Goal: Task Accomplishment & Management: Manage account settings

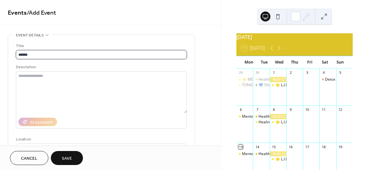
click at [36, 52] on input "*****" at bounding box center [101, 54] width 171 height 9
click at [50, 57] on input "**********" at bounding box center [101, 54] width 171 height 9
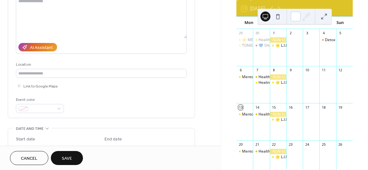
scroll to position [77, 0]
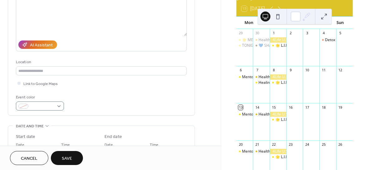
type input "**********"
click at [60, 105] on div at bounding box center [40, 106] width 48 height 9
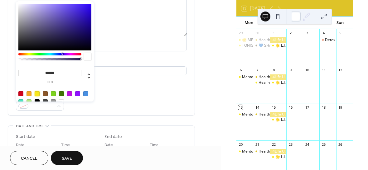
click at [36, 93] on div at bounding box center [37, 93] width 5 height 5
type input "*******"
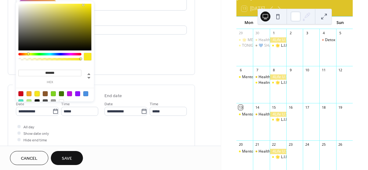
scroll to position [109, 0]
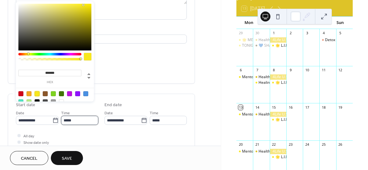
click at [77, 119] on input "*****" at bounding box center [79, 120] width 37 height 9
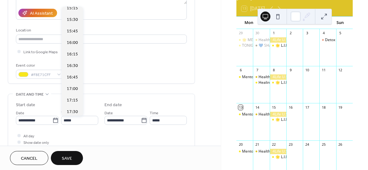
scroll to position [744, 0]
click at [75, 54] on span "17:00" at bounding box center [72, 53] width 11 height 7
type input "*****"
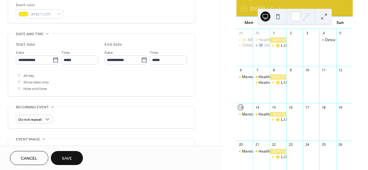
scroll to position [181, 0]
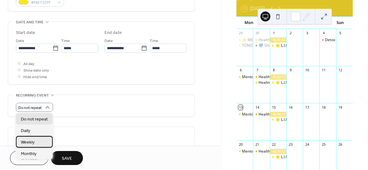
click at [32, 143] on span "Weekly" at bounding box center [28, 142] width 14 height 7
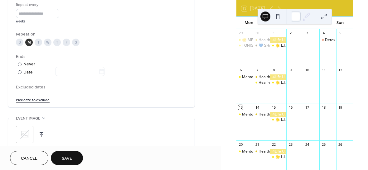
scroll to position [312, 0]
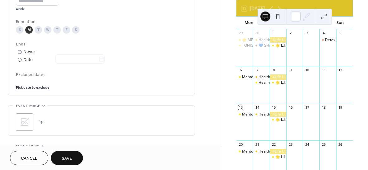
click at [23, 122] on icon at bounding box center [24, 122] width 9 height 9
click at [65, 155] on span "Save" at bounding box center [67, 158] width 10 height 7
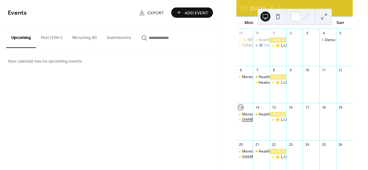
click at [250, 122] on div "SHARE GOOD TALK" at bounding box center [259, 119] width 34 height 5
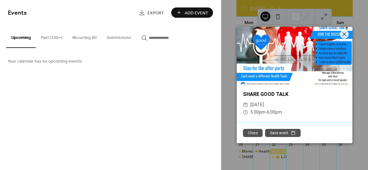
click at [344, 32] on icon at bounding box center [343, 34] width 7 height 7
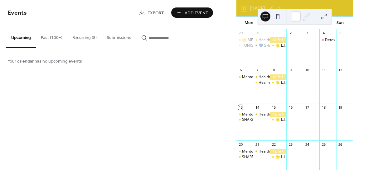
click at [82, 37] on button "Recurring (8)" at bounding box center [84, 36] width 34 height 22
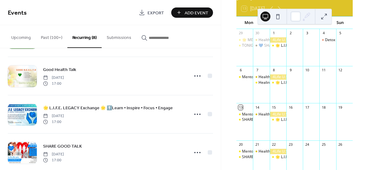
scroll to position [203, 0]
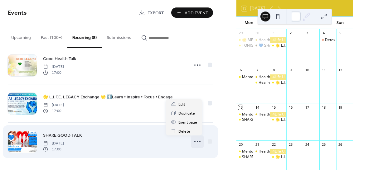
click at [193, 144] on icon at bounding box center [197, 142] width 10 height 10
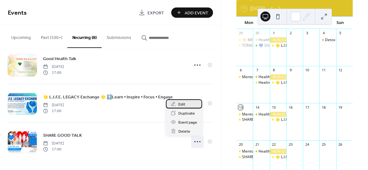
click at [185, 104] on div "Edit" at bounding box center [184, 103] width 36 height 9
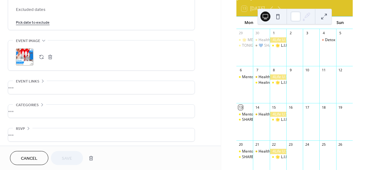
scroll to position [379, 0]
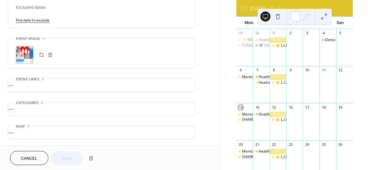
click at [39, 78] on div "Event links" at bounding box center [30, 79] width 34 height 7
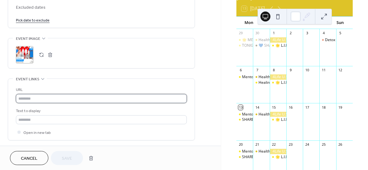
click at [25, 96] on input "text" at bounding box center [101, 98] width 171 height 9
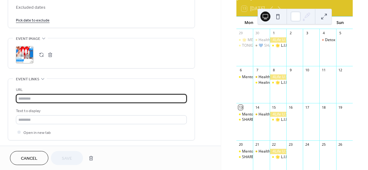
type input "*"
click at [34, 97] on input "****" at bounding box center [101, 98] width 171 height 9
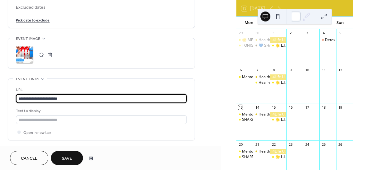
drag, startPoint x: 77, startPoint y: 100, endPoint x: 14, endPoint y: 100, distance: 62.6
click at [14, 100] on div "**********" at bounding box center [101, 109] width 186 height 61
type input "**********"
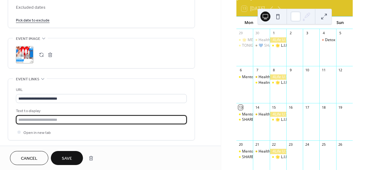
drag, startPoint x: 22, startPoint y: 120, endPoint x: 18, endPoint y: 120, distance: 3.4
click at [18, 120] on input "text" at bounding box center [101, 119] width 171 height 9
paste input "**********"
type input "**********"
click at [68, 157] on span "Save" at bounding box center [67, 158] width 10 height 7
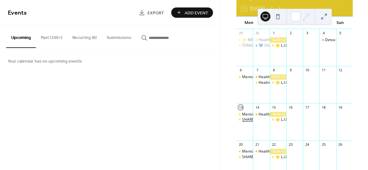
click at [251, 122] on div "SHARE GOOD TALK" at bounding box center [259, 119] width 34 height 5
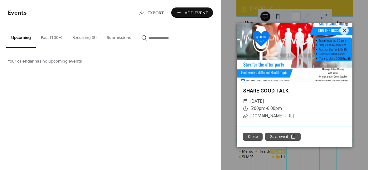
click at [265, 117] on link "[DOMAIN_NAME][URL]" at bounding box center [271, 115] width 43 height 5
drag, startPoint x: 247, startPoint y: 136, endPoint x: 251, endPoint y: 136, distance: 3.4
click at [247, 136] on button "Close" at bounding box center [253, 137] width 20 height 8
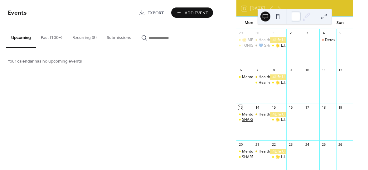
click at [253, 122] on div "SHARE GOOD TALK" at bounding box center [259, 119] width 34 height 5
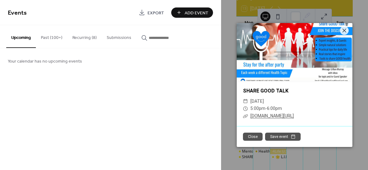
click at [74, 37] on button "Recurring (8)" at bounding box center [84, 36] width 34 height 22
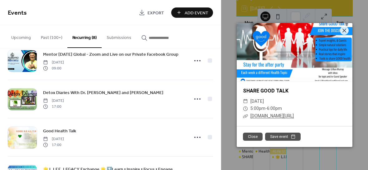
scroll to position [203, 0]
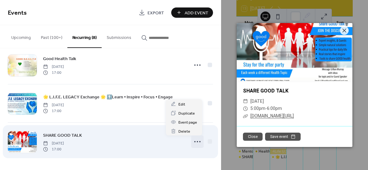
click at [195, 143] on icon at bounding box center [197, 142] width 10 height 10
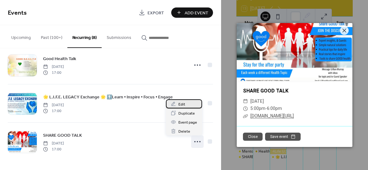
click at [185, 103] on div "Edit" at bounding box center [184, 103] width 36 height 9
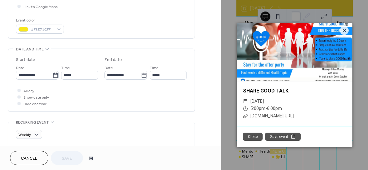
scroll to position [168, 0]
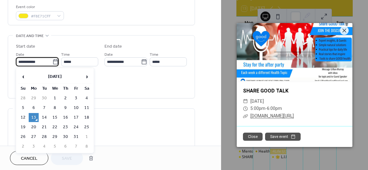
click at [32, 60] on input "**********" at bounding box center [34, 61] width 36 height 9
click at [44, 117] on td "14" at bounding box center [44, 117] width 10 height 9
type input "**********"
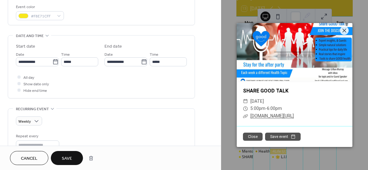
click at [66, 153] on button "Save" at bounding box center [67, 158] width 32 height 14
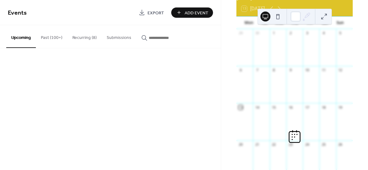
click at [345, 29] on div "Sun" at bounding box center [339, 23] width 15 height 12
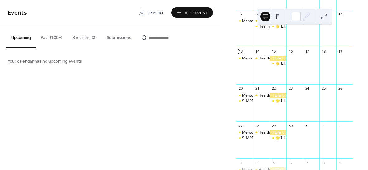
scroll to position [96, 0]
click at [84, 37] on button "Recurring (8)" at bounding box center [84, 36] width 34 height 22
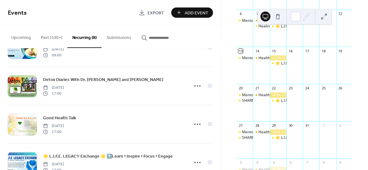
scroll to position [203, 0]
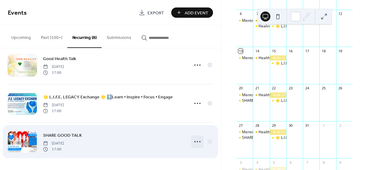
click at [197, 142] on circle at bounding box center [197, 141] width 1 height 1
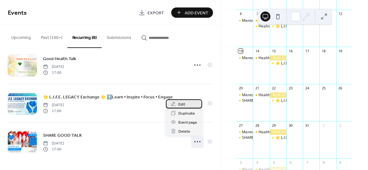
click at [183, 107] on span "Edit" at bounding box center [181, 104] width 7 height 7
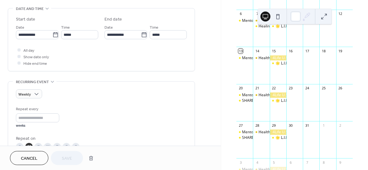
scroll to position [206, 0]
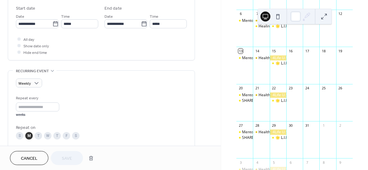
click at [38, 136] on div "T" at bounding box center [38, 135] width 7 height 7
click at [29, 136] on div "M" at bounding box center [28, 135] width 7 height 7
click at [67, 157] on span "Save" at bounding box center [67, 158] width 10 height 7
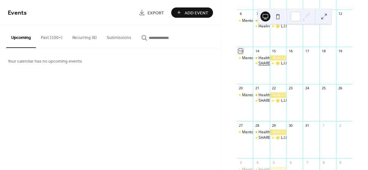
click at [263, 66] on div "SHARE GOOD TALK" at bounding box center [275, 63] width 34 height 5
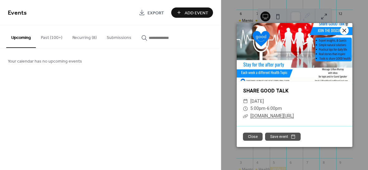
click at [344, 27] on icon at bounding box center [343, 30] width 7 height 7
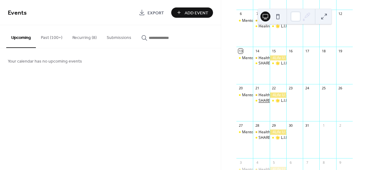
click at [268, 102] on div "SHARE GOOD TALK" at bounding box center [275, 100] width 34 height 5
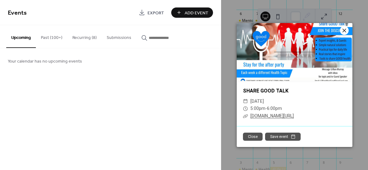
click at [342, 30] on icon at bounding box center [343, 30] width 7 height 7
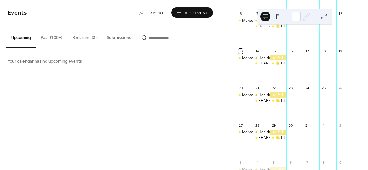
click at [192, 13] on span "Add Event" at bounding box center [196, 13] width 24 height 7
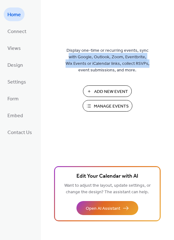
drag, startPoint x: 172, startPoint y: 30, endPoint x: 166, endPoint y: 61, distance: 31.4
click at [166, 61] on div "Display one-time or recurring events, sync with Google, Outlook, Zoom, Eventbri…" at bounding box center [108, 130] width 134 height 220
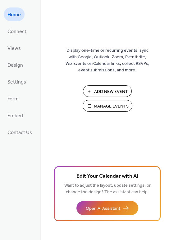
click at [110, 107] on span "Manage Events" at bounding box center [111, 106] width 35 height 7
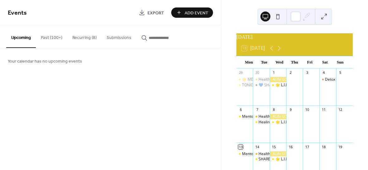
click at [78, 36] on button "Recurring (8)" at bounding box center [84, 36] width 34 height 22
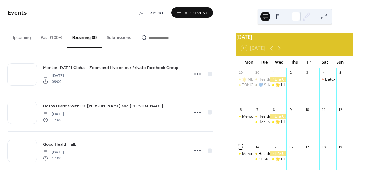
scroll to position [119, 0]
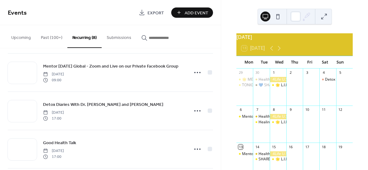
click at [196, 11] on span "Add Event" at bounding box center [196, 13] width 24 height 7
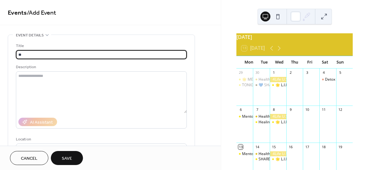
type input "*"
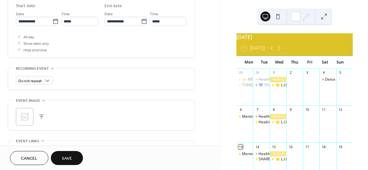
scroll to position [210, 0]
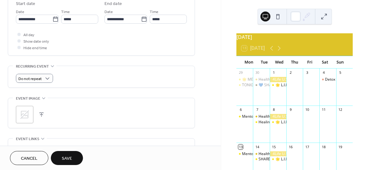
type input "**********"
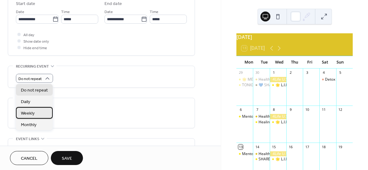
click at [40, 114] on div "Weekly" at bounding box center [34, 113] width 37 height 12
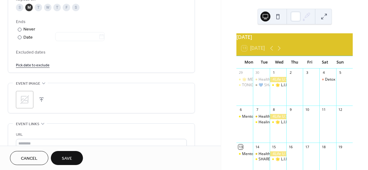
scroll to position [336, 0]
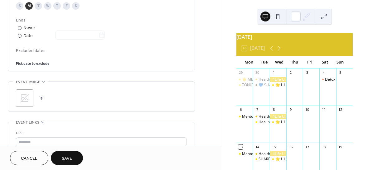
click at [23, 99] on icon at bounding box center [24, 98] width 9 height 9
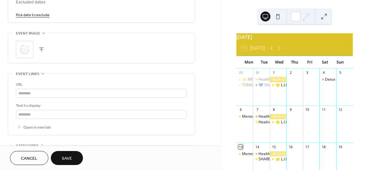
scroll to position [388, 0]
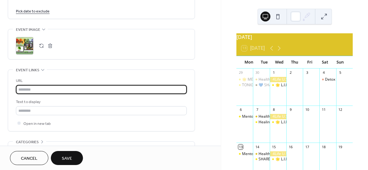
click at [40, 91] on input "text" at bounding box center [101, 89] width 171 height 9
type input "*"
click at [55, 91] on input "**********" at bounding box center [101, 89] width 171 height 9
drag, startPoint x: 71, startPoint y: 89, endPoint x: 13, endPoint y: 91, distance: 58.6
click at [13, 91] on div "**********" at bounding box center [101, 100] width 186 height 61
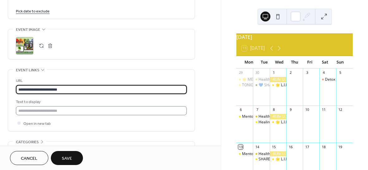
type input "**********"
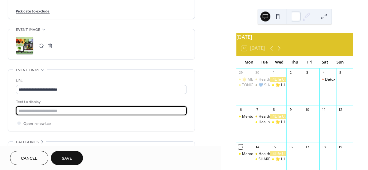
paste input "**********"
click at [79, 109] on input "**********" at bounding box center [101, 110] width 171 height 9
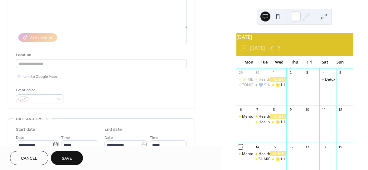
scroll to position [62, 0]
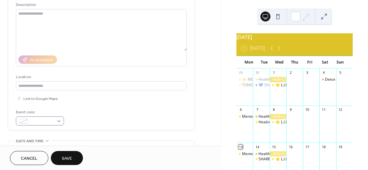
type input "**********"
click at [59, 121] on div at bounding box center [40, 121] width 48 height 9
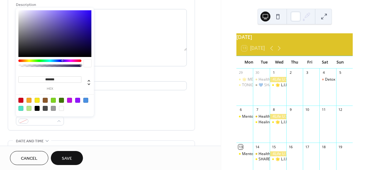
click at [38, 99] on div at bounding box center [37, 100] width 5 height 5
type input "*******"
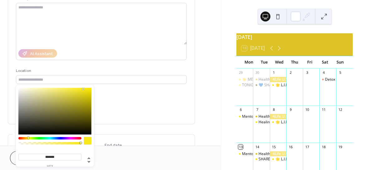
scroll to position [0, 0]
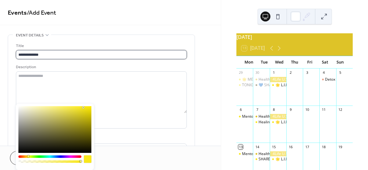
click at [64, 54] on input "**********" at bounding box center [101, 54] width 171 height 9
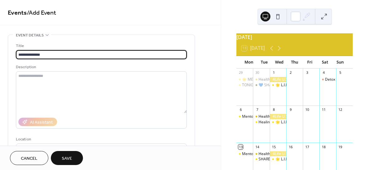
type input "**********"
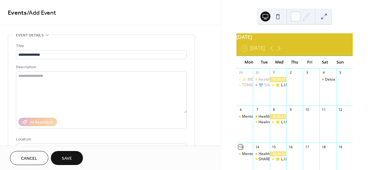
click at [68, 157] on span "Save" at bounding box center [67, 158] width 10 height 7
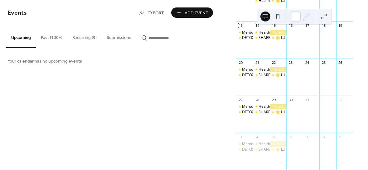
scroll to position [130, 0]
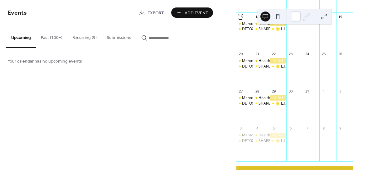
click at [84, 38] on button "Recurring (9)" at bounding box center [84, 36] width 34 height 22
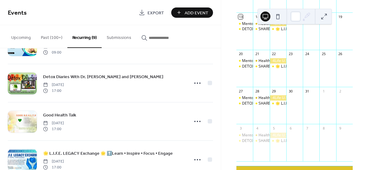
scroll to position [241, 0]
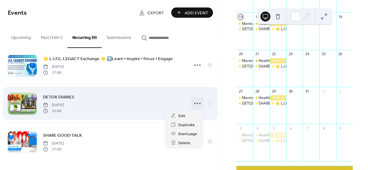
click at [193, 102] on icon at bounding box center [197, 103] width 10 height 10
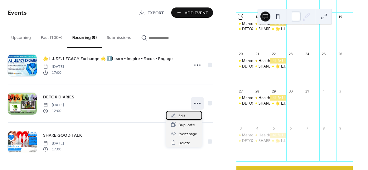
click at [182, 114] on span "Edit" at bounding box center [181, 116] width 7 height 7
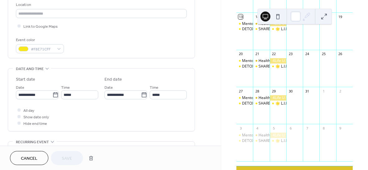
scroll to position [157, 0]
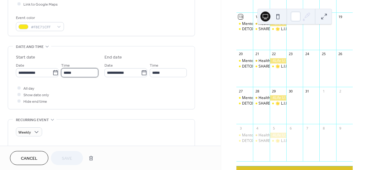
click at [83, 73] on input "*****" at bounding box center [79, 72] width 37 height 9
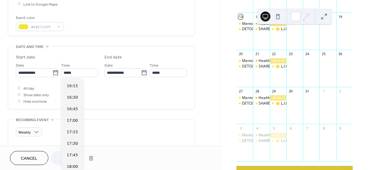
scroll to position [714, 0]
click at [75, 154] on span "17:00" at bounding box center [72, 155] width 11 height 7
type input "*****"
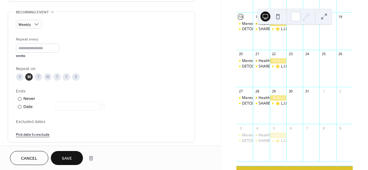
scroll to position [284, 0]
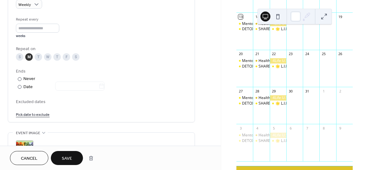
click at [31, 114] on link "Pick date to exclude" at bounding box center [33, 114] width 34 height 7
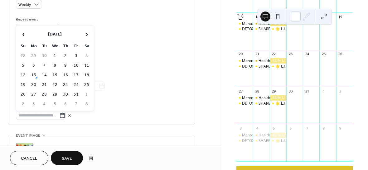
click at [34, 75] on td "13" at bounding box center [34, 75] width 10 height 9
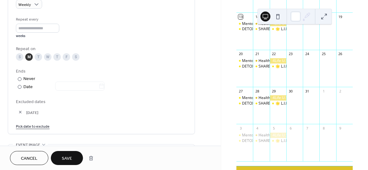
click at [66, 158] on span "Save" at bounding box center [67, 158] width 10 height 7
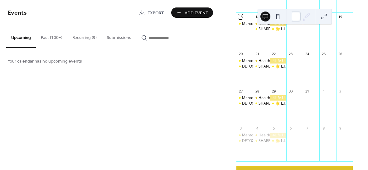
click at [49, 37] on button "Past (100+)" at bounding box center [51, 36] width 31 height 22
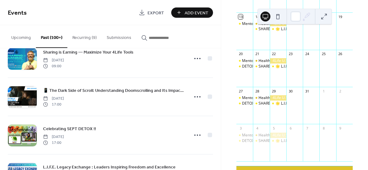
scroll to position [251, 0]
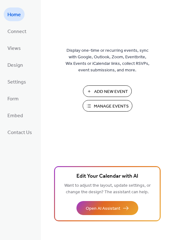
click at [101, 108] on span "Manage Events" at bounding box center [111, 106] width 35 height 7
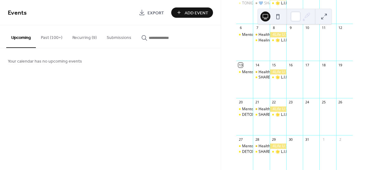
scroll to position [85, 0]
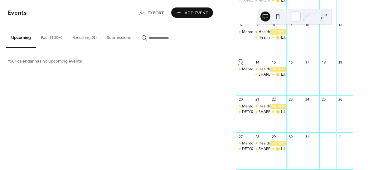
click at [267, 115] on div "SHARE GOOD TALK" at bounding box center [275, 111] width 34 height 5
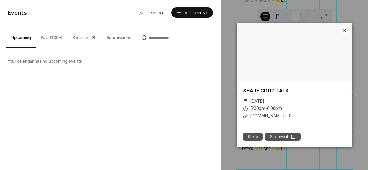
click at [251, 134] on button "Close" at bounding box center [253, 137] width 20 height 8
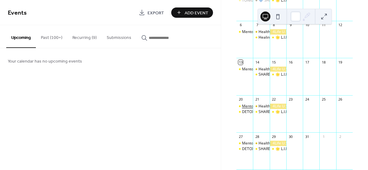
click at [251, 109] on div "Mentor [DATE] Global - Zoom and Live on our Private Facebook Group" at bounding box center [302, 106] width 121 height 5
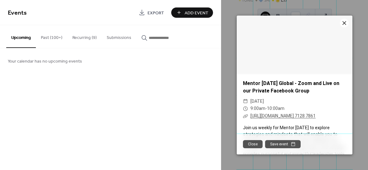
click at [345, 22] on icon at bounding box center [344, 23] width 4 height 4
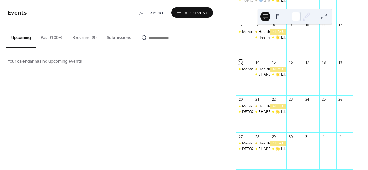
click at [250, 115] on div "DETOX DIARIES" at bounding box center [255, 111] width 27 height 5
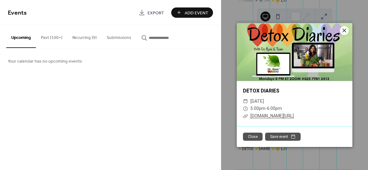
click at [344, 29] on icon at bounding box center [343, 30] width 7 height 7
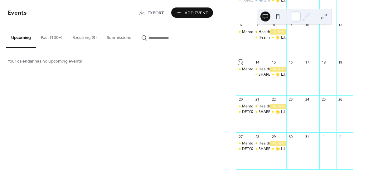
click at [282, 115] on div "🌟 L.I.F.E. LEGACY Exchange 🌟 ⬆️Learn • Inspire • Focus • Engage" at bounding box center [332, 111] width 115 height 5
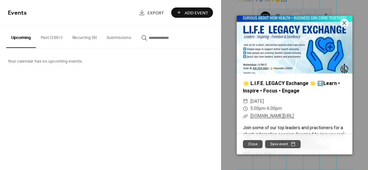
click at [252, 146] on button "Close" at bounding box center [253, 144] width 20 height 8
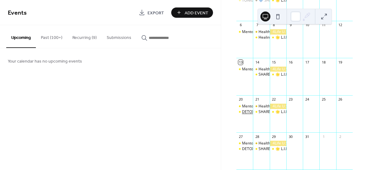
click at [251, 114] on div "DETOX DIARIES" at bounding box center [255, 111] width 27 height 5
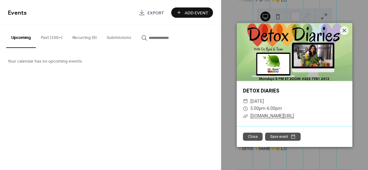
click at [302, 53] on div at bounding box center [295, 52] width 116 height 58
click at [342, 31] on icon at bounding box center [343, 30] width 7 height 7
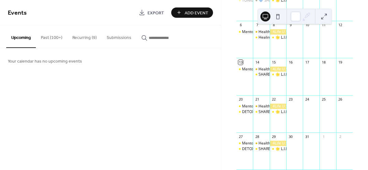
click at [75, 36] on button "Recurring (9)" at bounding box center [84, 36] width 34 height 22
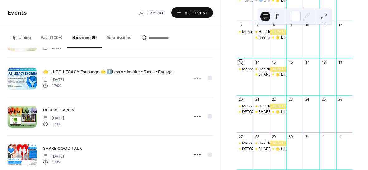
scroll to position [241, 0]
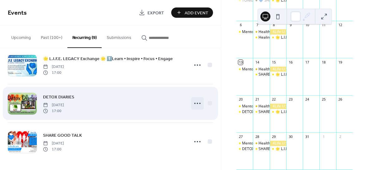
click at [197, 102] on icon at bounding box center [197, 103] width 10 height 10
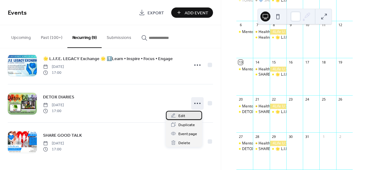
click at [184, 117] on span "Edit" at bounding box center [181, 116] width 7 height 7
